Goal: Task Accomplishment & Management: Manage account settings

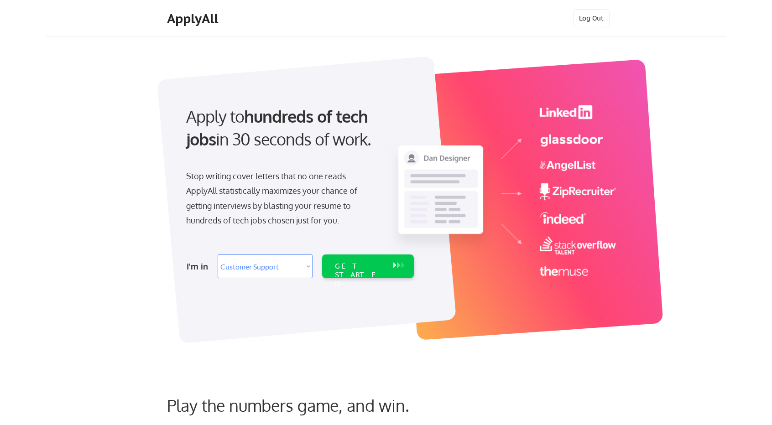
select select ""customer_support""
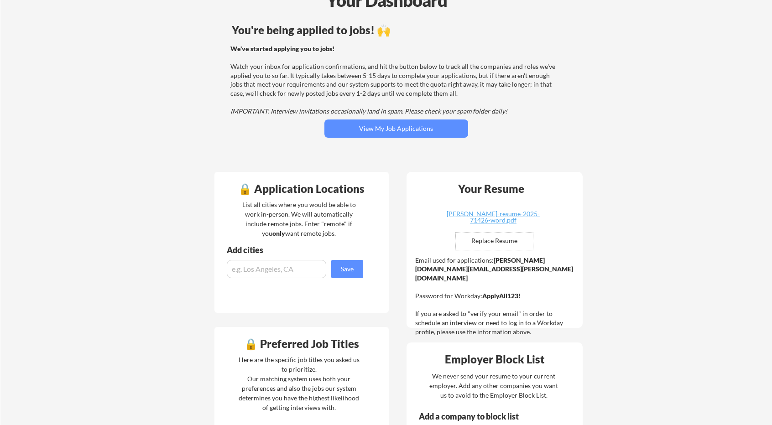
scroll to position [91, 0]
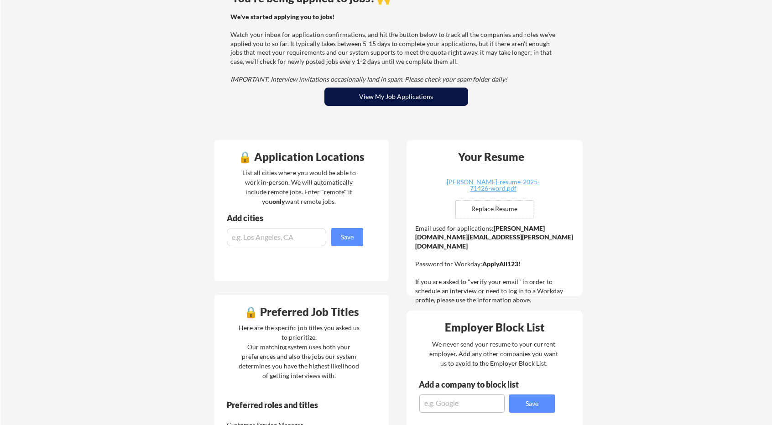
click at [403, 95] on button "View My Job Applications" at bounding box center [396, 97] width 144 height 18
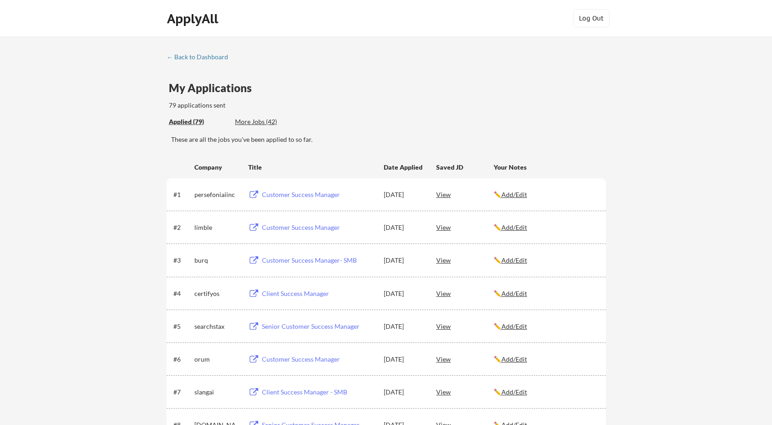
click at [258, 122] on div "More Jobs (42)" at bounding box center [268, 121] width 67 height 9
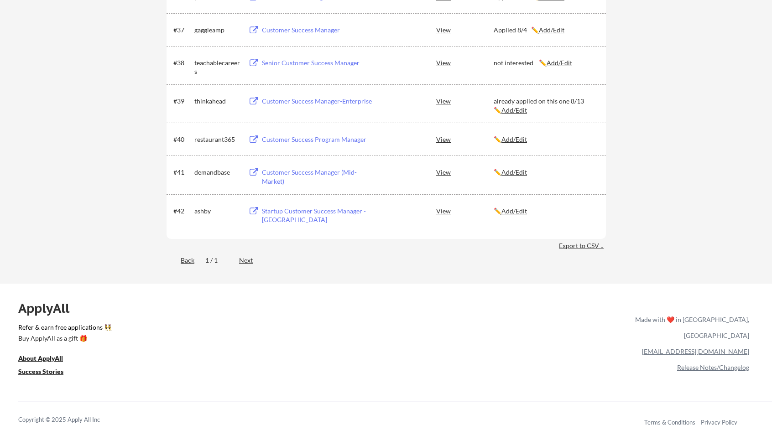
scroll to position [1357, 0]
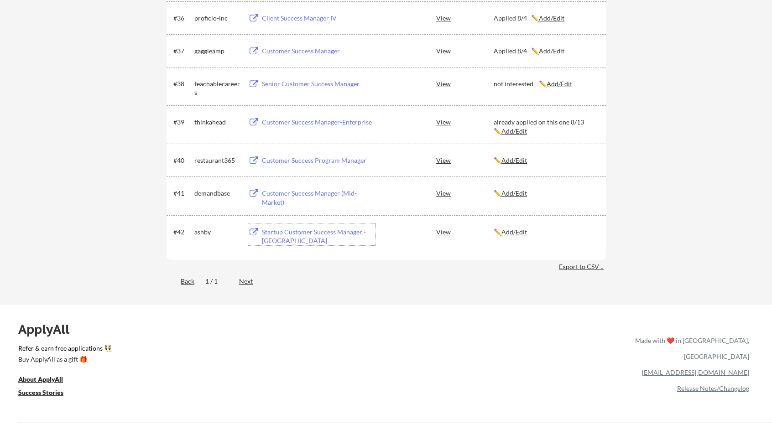
click at [307, 231] on div "Startup Customer Success Manager - [GEOGRAPHIC_DATA]" at bounding box center [318, 237] width 113 height 18
click at [308, 193] on div "Customer Success Manager (Mid-Market)" at bounding box center [318, 198] width 113 height 18
click at [527, 232] on u "Add/Edit" at bounding box center [515, 232] width 26 height 8
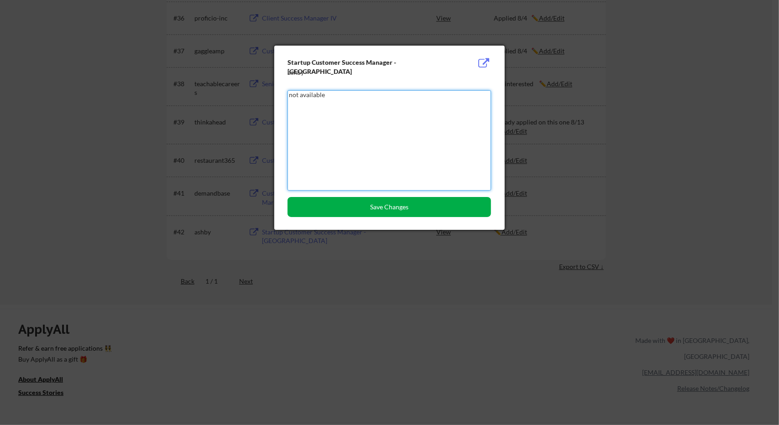
type textarea "not available"
click at [400, 207] on button "Save Changes" at bounding box center [389, 207] width 204 height 20
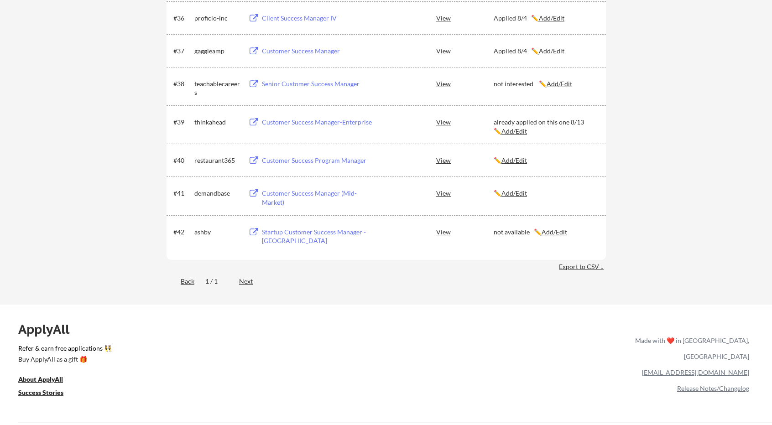
click at [519, 191] on u "Add/Edit" at bounding box center [515, 193] width 26 height 8
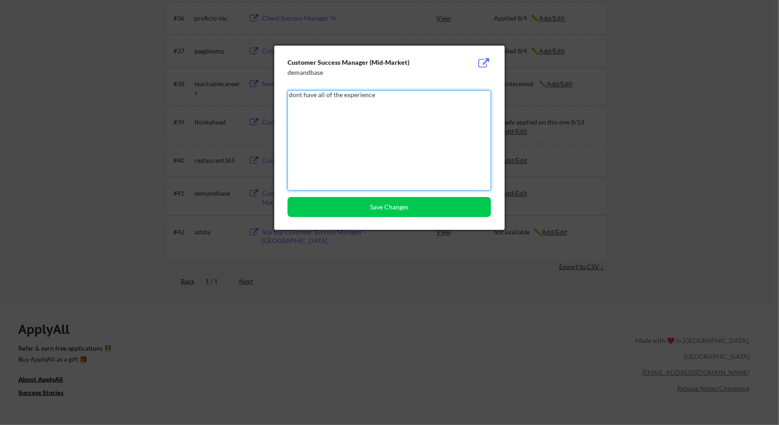
type textarea "dont have all of the experience"
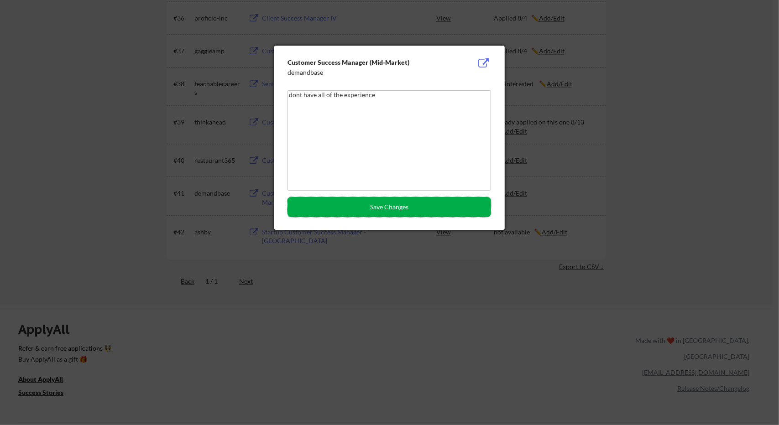
click at [419, 206] on button "Save Changes" at bounding box center [389, 207] width 204 height 20
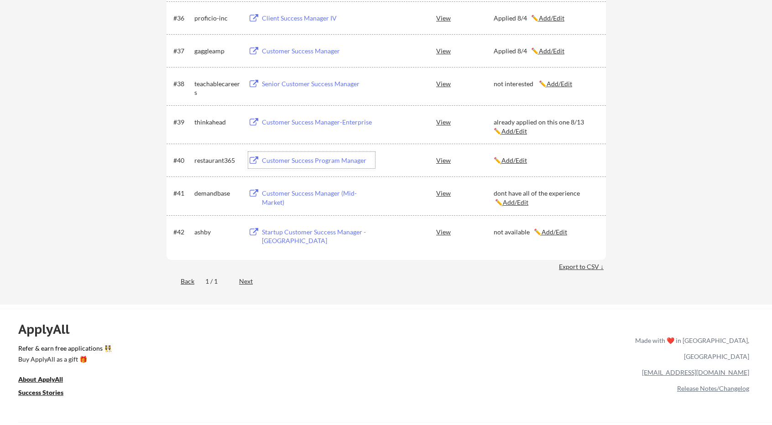
click at [308, 164] on div "Customer Success Program Manager" at bounding box center [318, 160] width 113 height 9
click at [524, 160] on u "Add/Edit" at bounding box center [515, 161] width 26 height 8
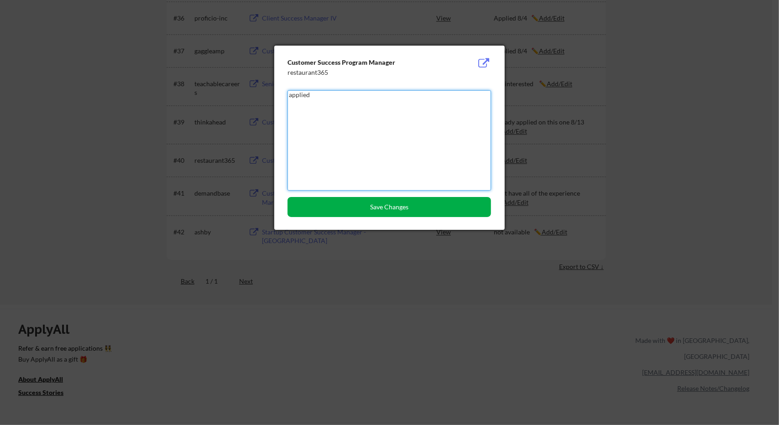
type textarea "applied"
click at [406, 204] on button "Save Changes" at bounding box center [389, 207] width 204 height 20
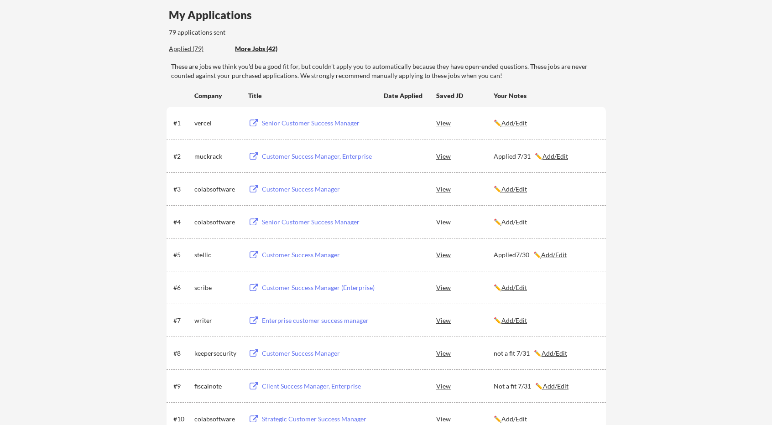
scroll to position [0, 0]
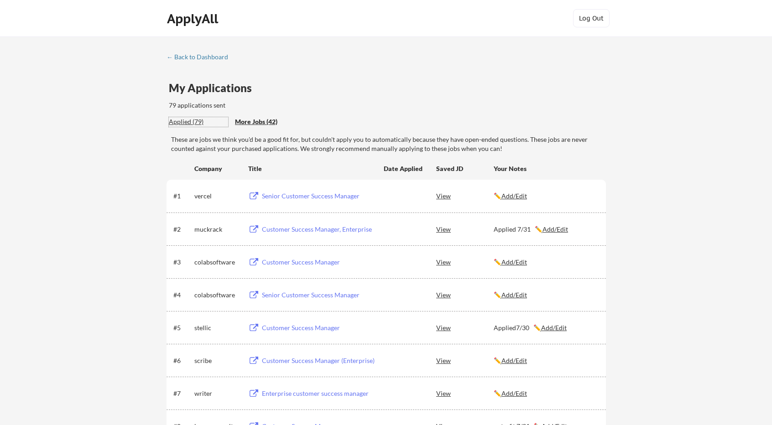
click at [192, 120] on div "Applied (79)" at bounding box center [198, 121] width 59 height 9
